Goal: Information Seeking & Learning: Learn about a topic

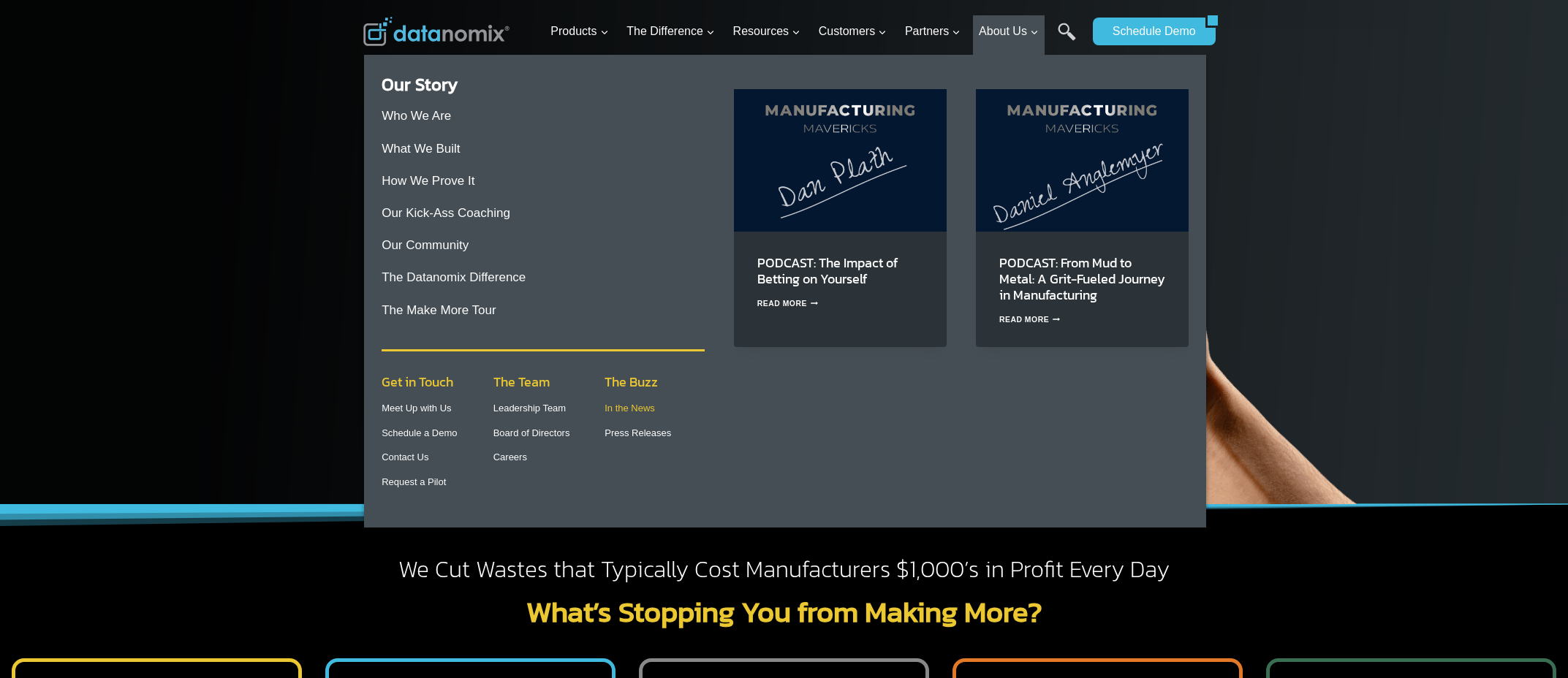
click at [630, 408] on link "In the News" at bounding box center [630, 408] width 51 height 11
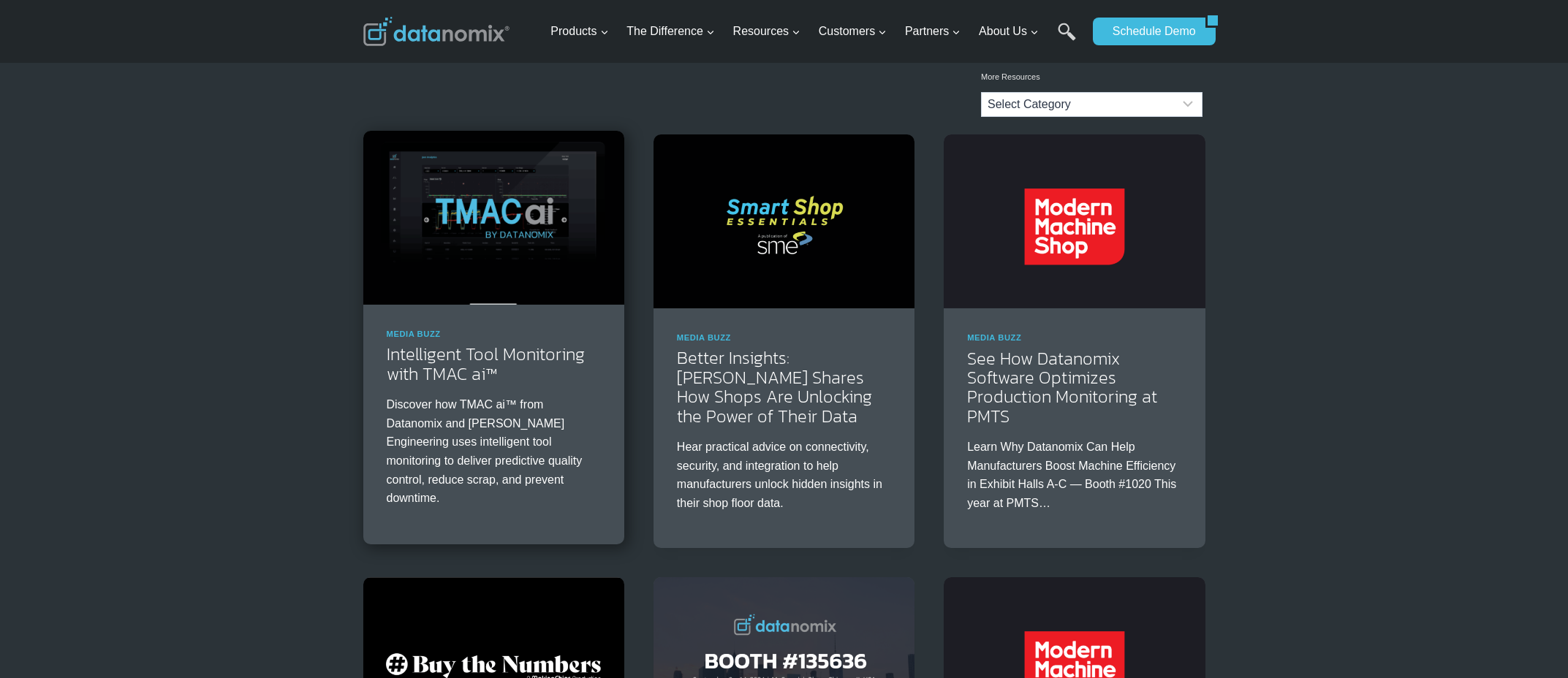
scroll to position [139, 0]
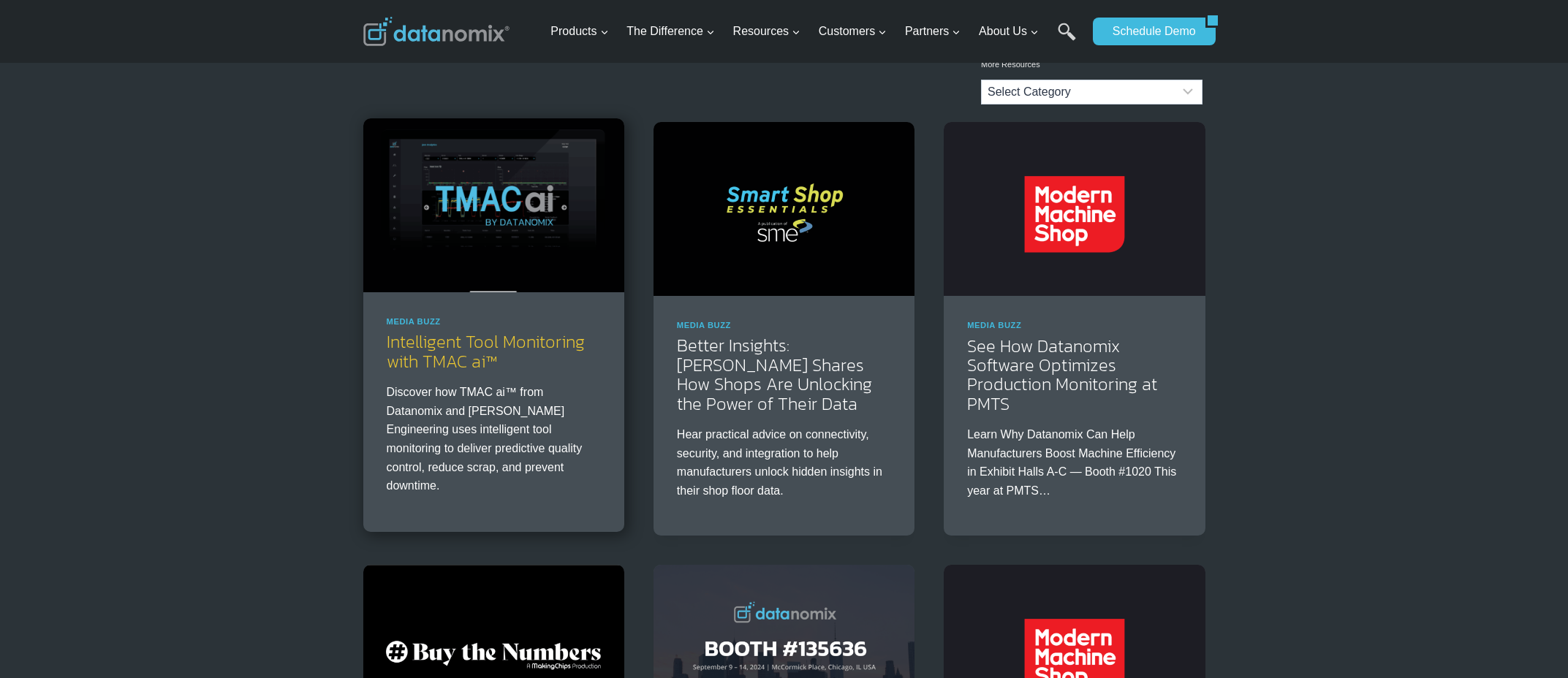
click at [506, 345] on link "Intelligent Tool Monitoring with TMAC ai™" at bounding box center [485, 351] width 198 height 45
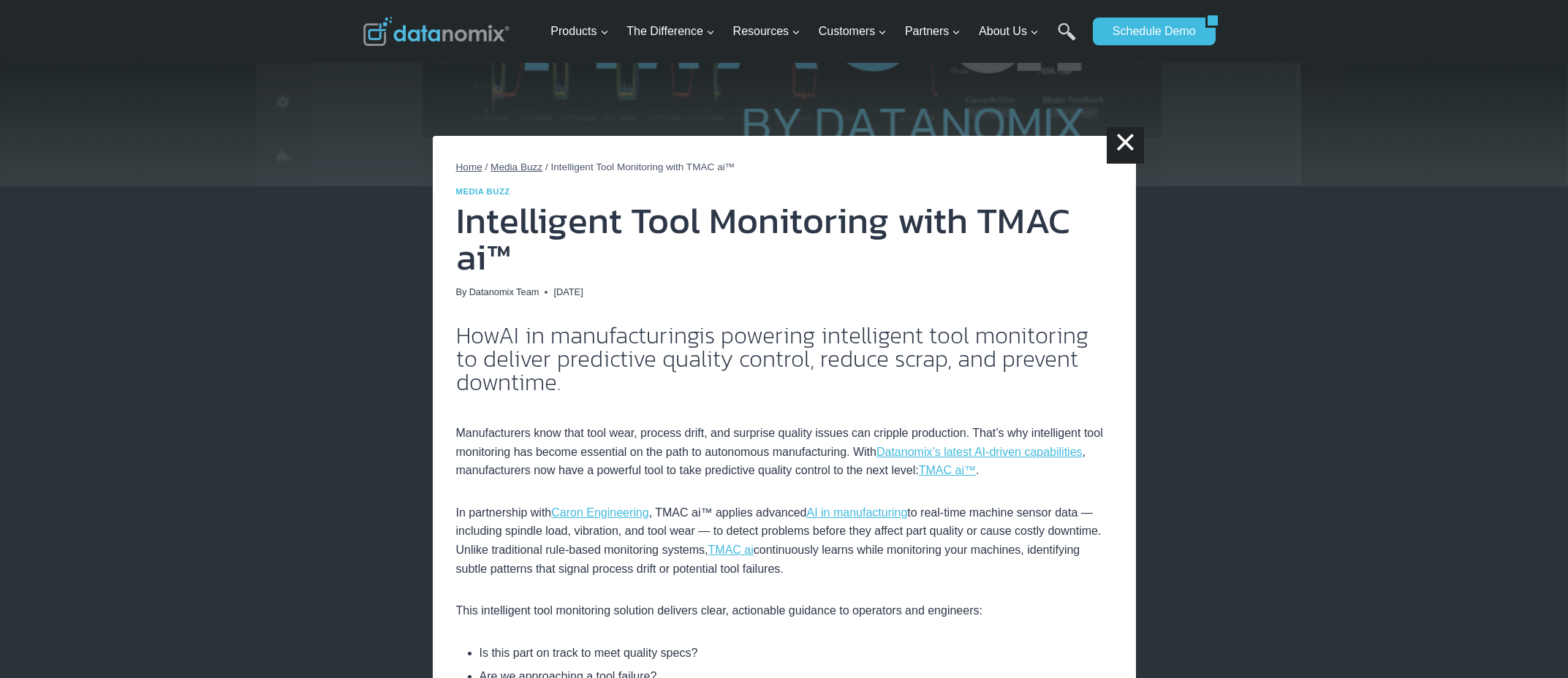
scroll to position [107, 0]
